Goal: Check status

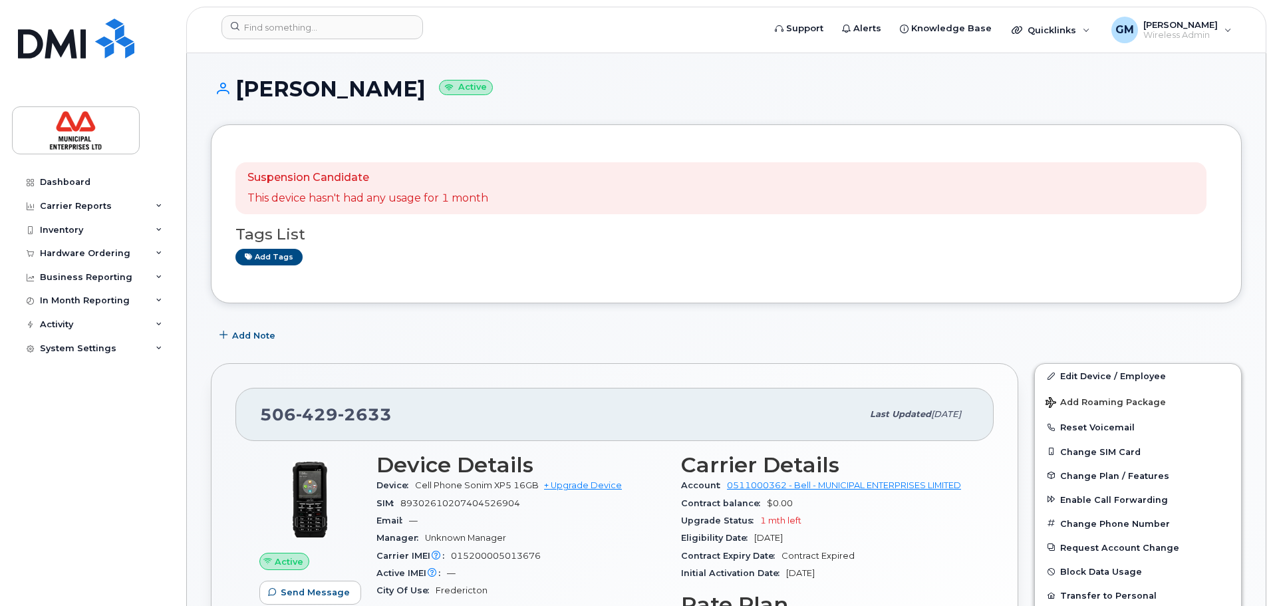
scroll to position [931, 0]
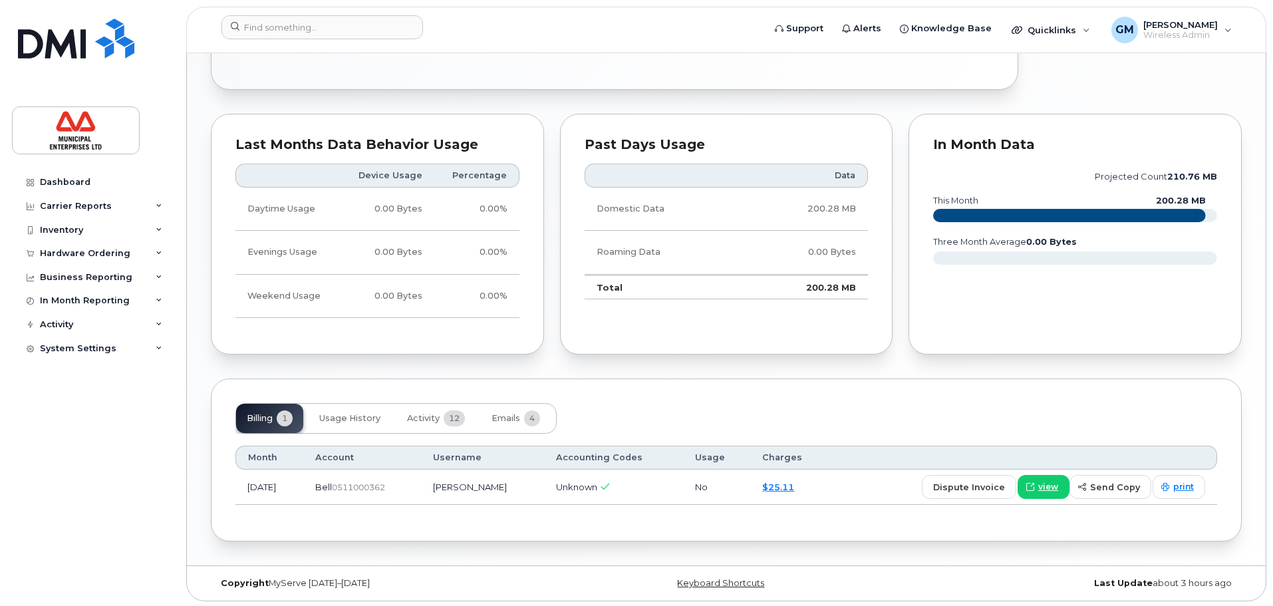
scroll to position [692, 0]
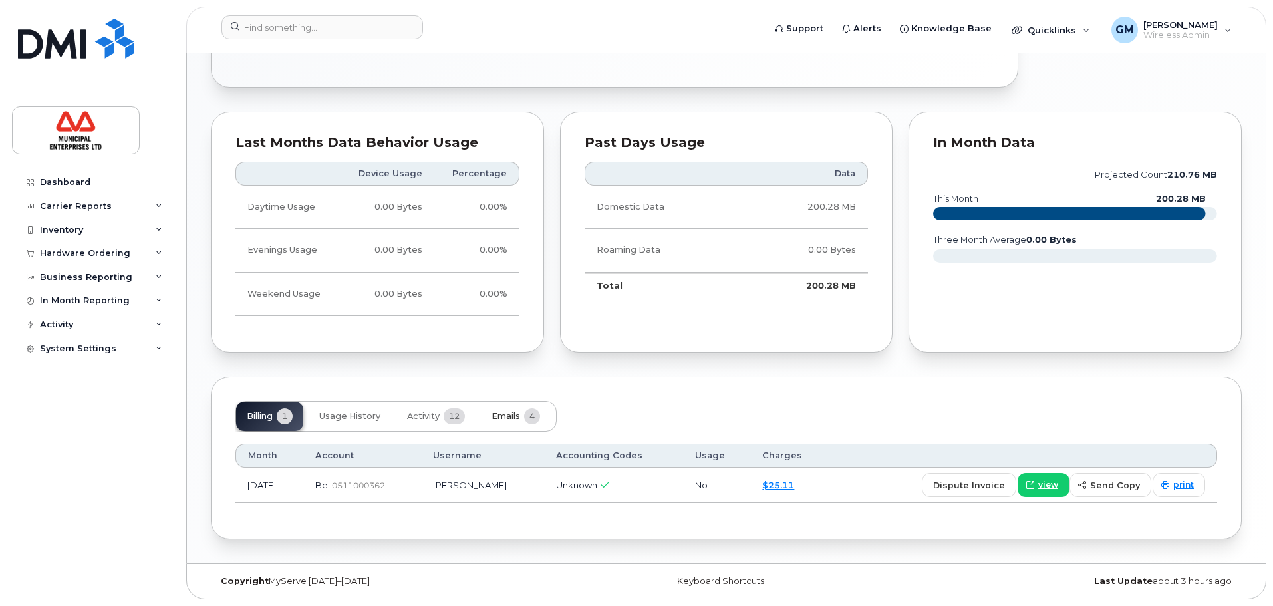
click at [504, 416] on span "Emails" at bounding box center [506, 416] width 29 height 11
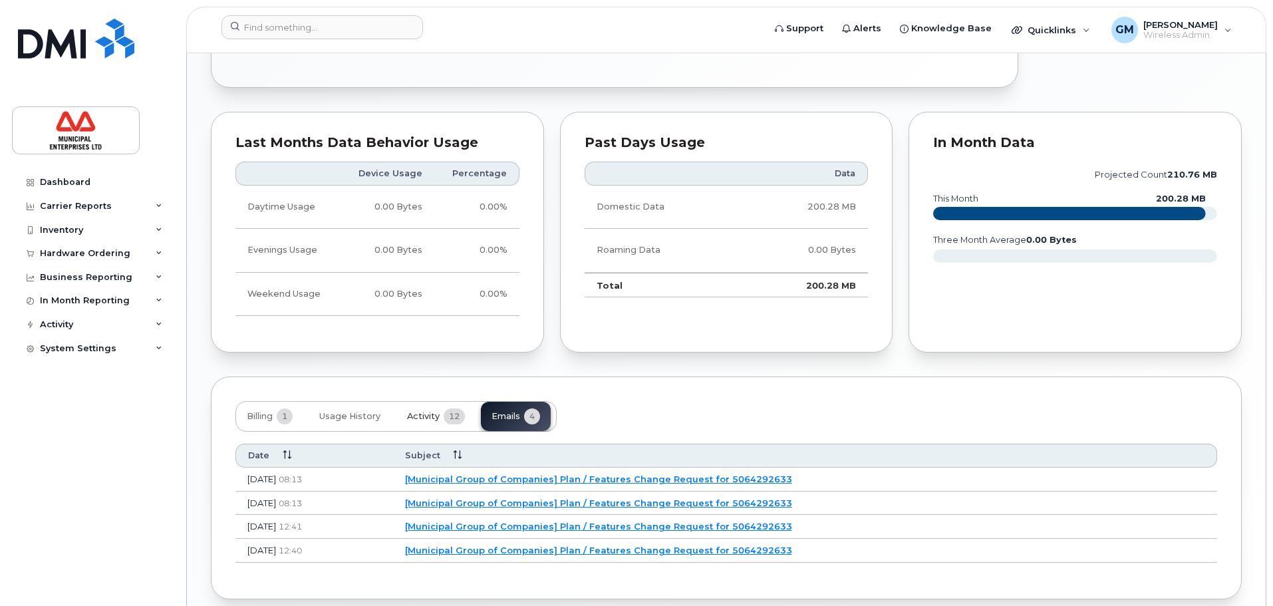
click at [431, 417] on span "Activity" at bounding box center [423, 416] width 33 height 11
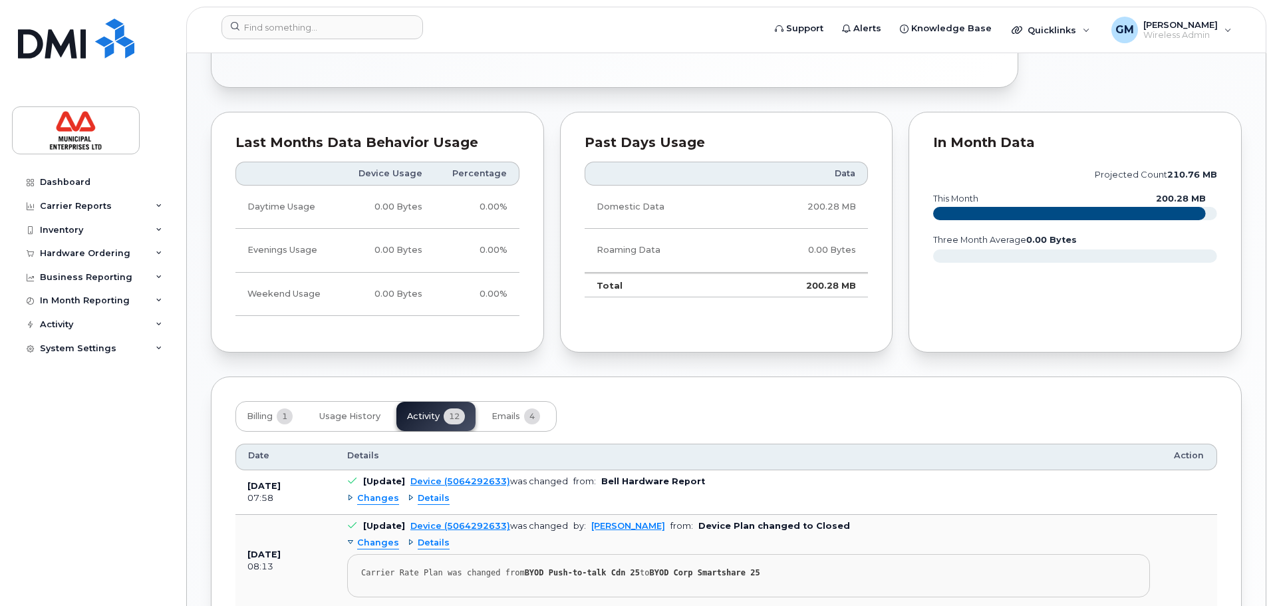
click at [444, 500] on span "Details" at bounding box center [434, 498] width 32 height 13
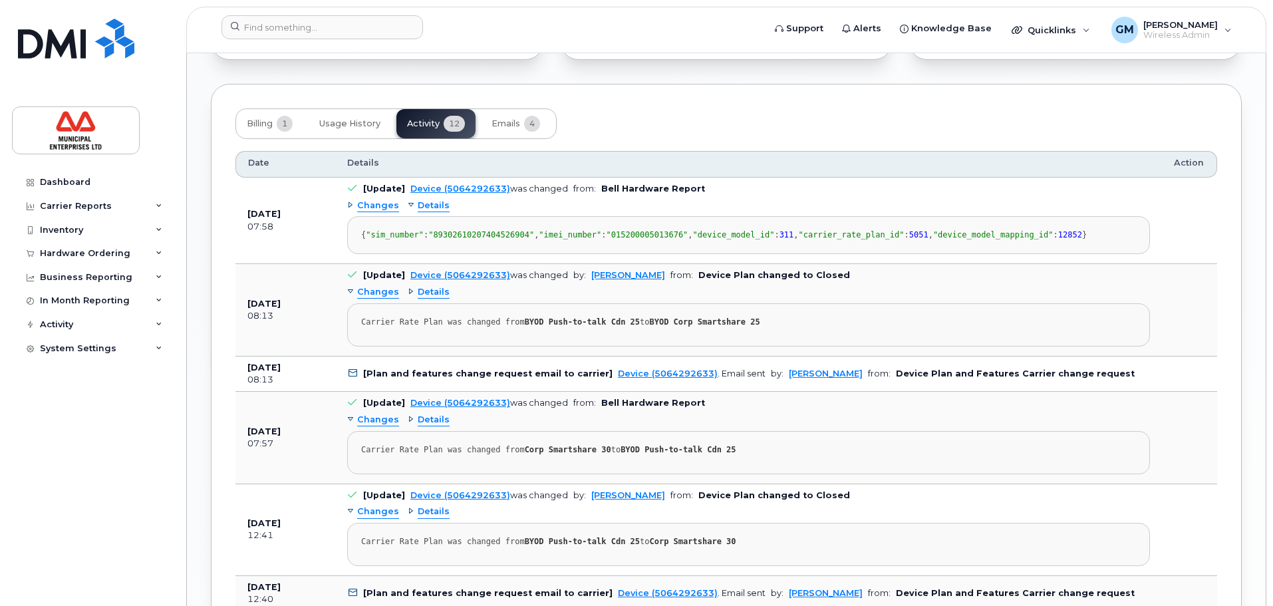
scroll to position [1025, 0]
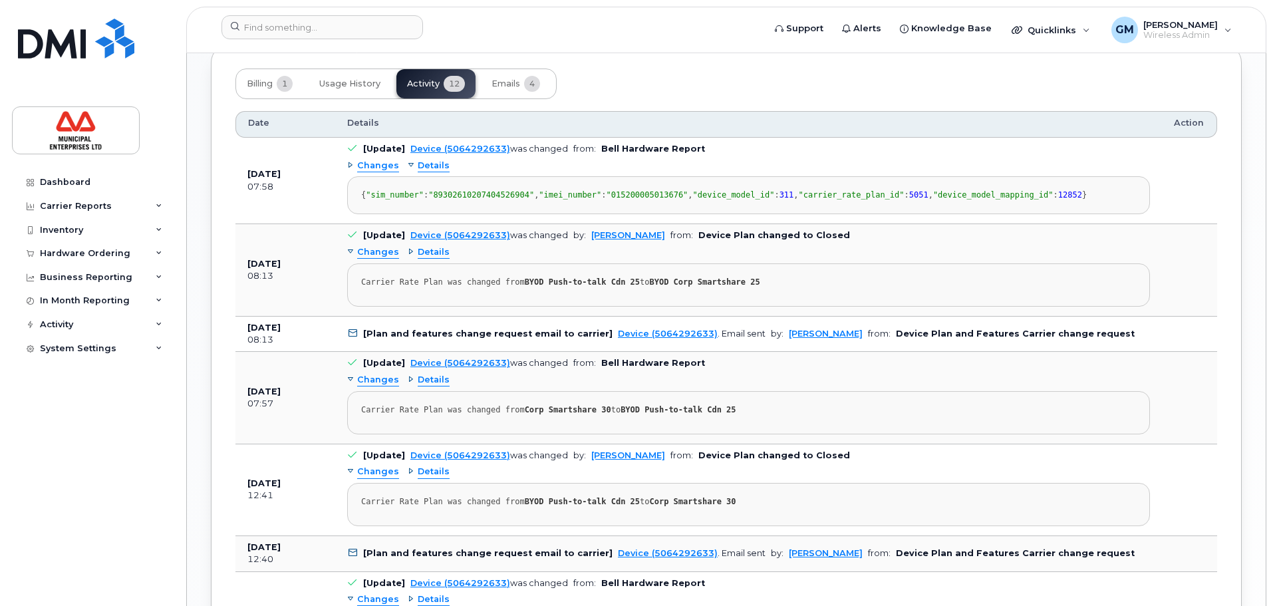
click at [373, 171] on span "Changes" at bounding box center [378, 166] width 42 height 13
